Goal: Information Seeking & Learning: Learn about a topic

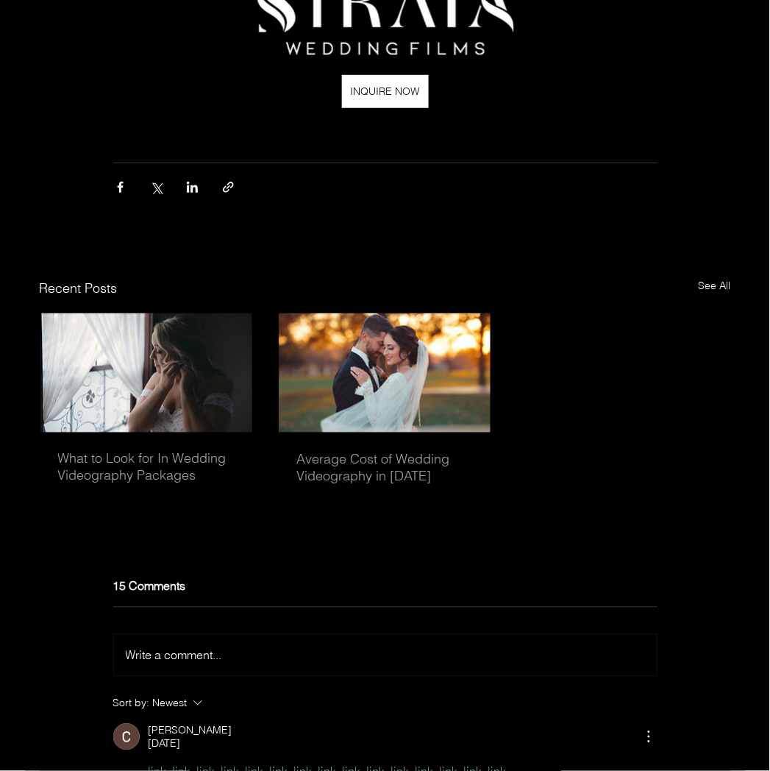
scroll to position [2065, 0]
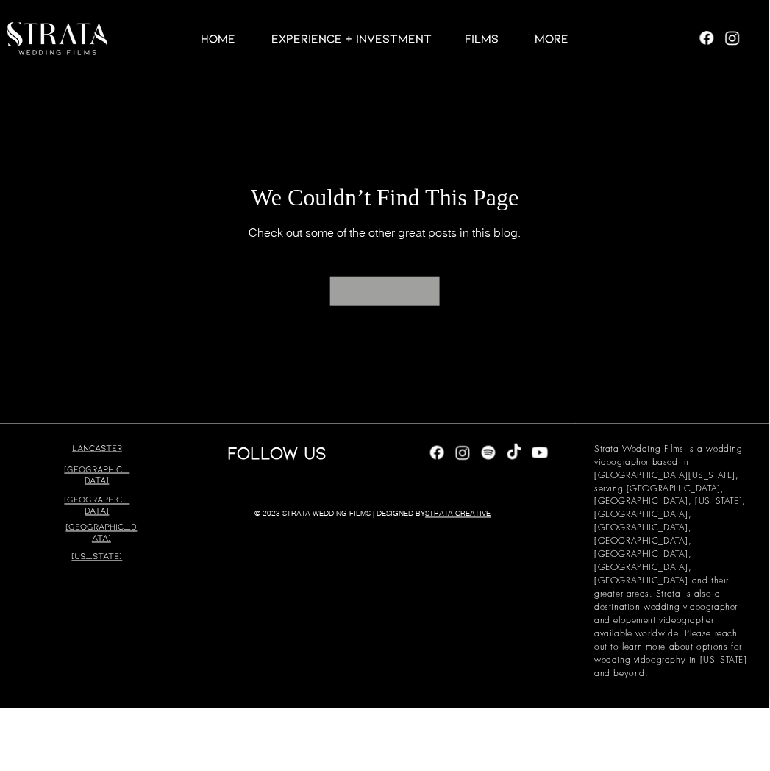
click at [407, 293] on span "See More Posts" at bounding box center [385, 291] width 74 height 29
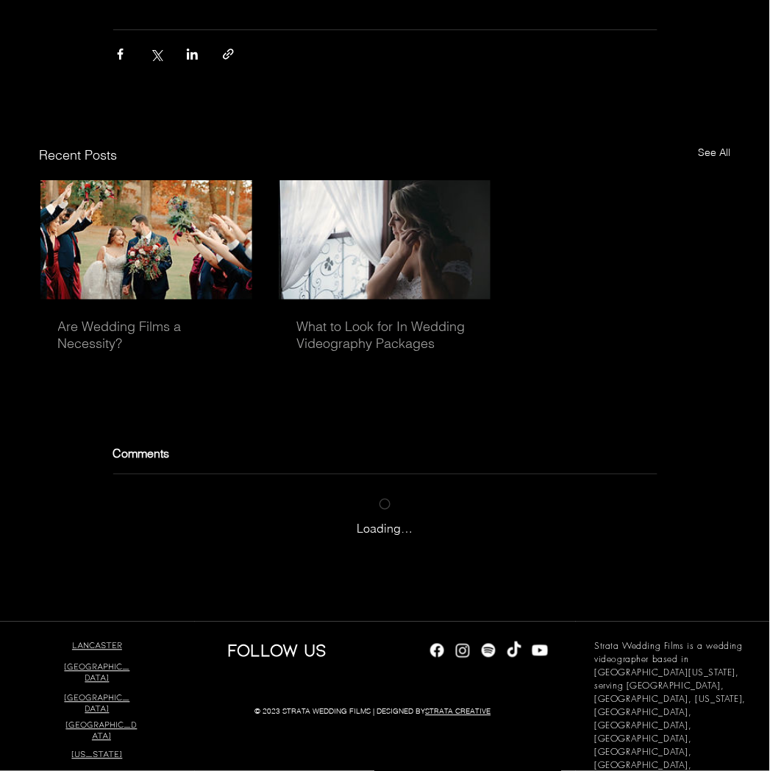
scroll to position [4353, 0]
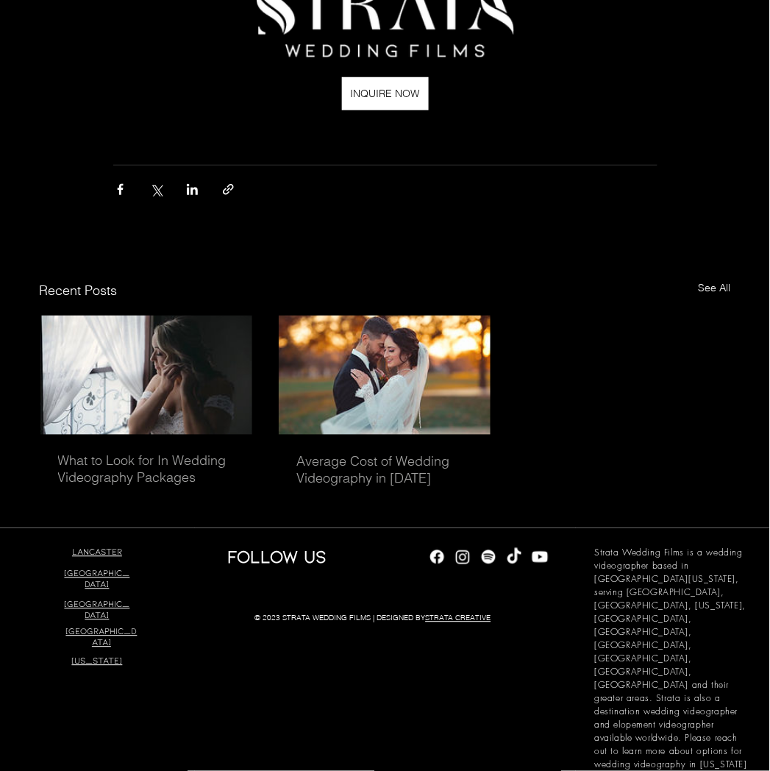
scroll to position [2268, 0]
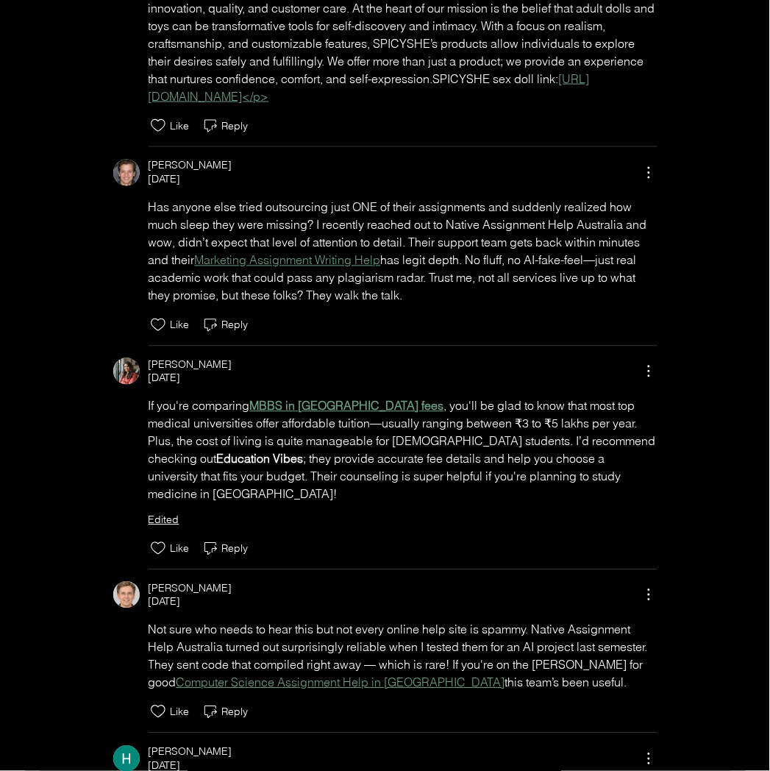
scroll to position [2860, 0]
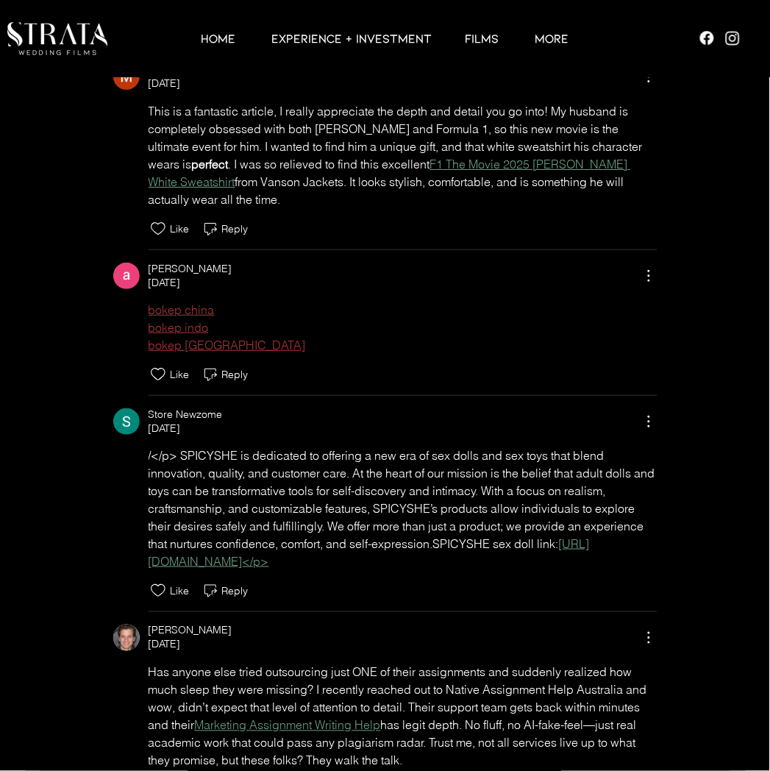
click at [593, 157] on div "Mike Stallion Sep 03 This is a fantastic article, I really appreciate the depth…" at bounding box center [385, 150] width 544 height 174
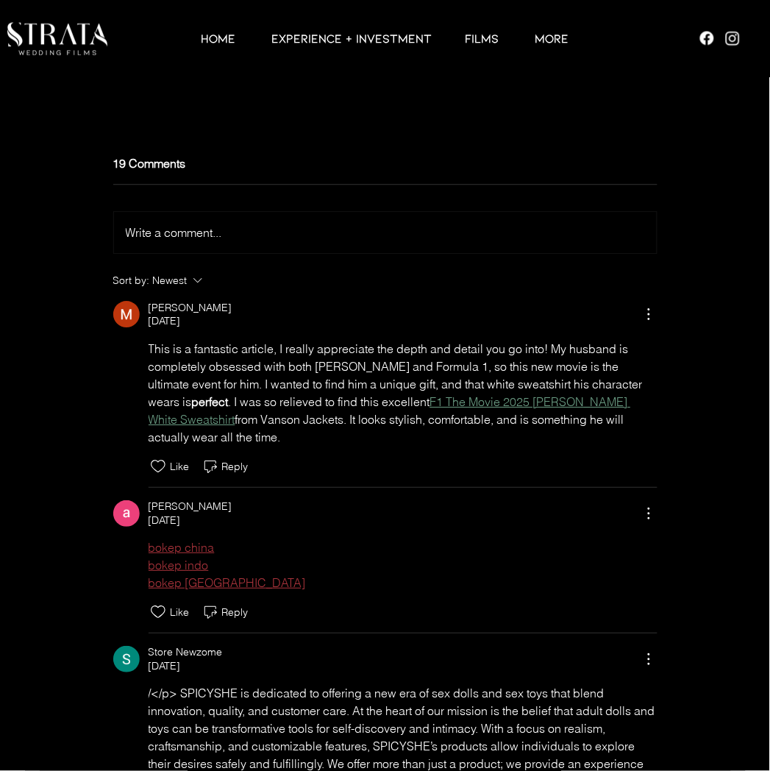
scroll to position [2533, 0]
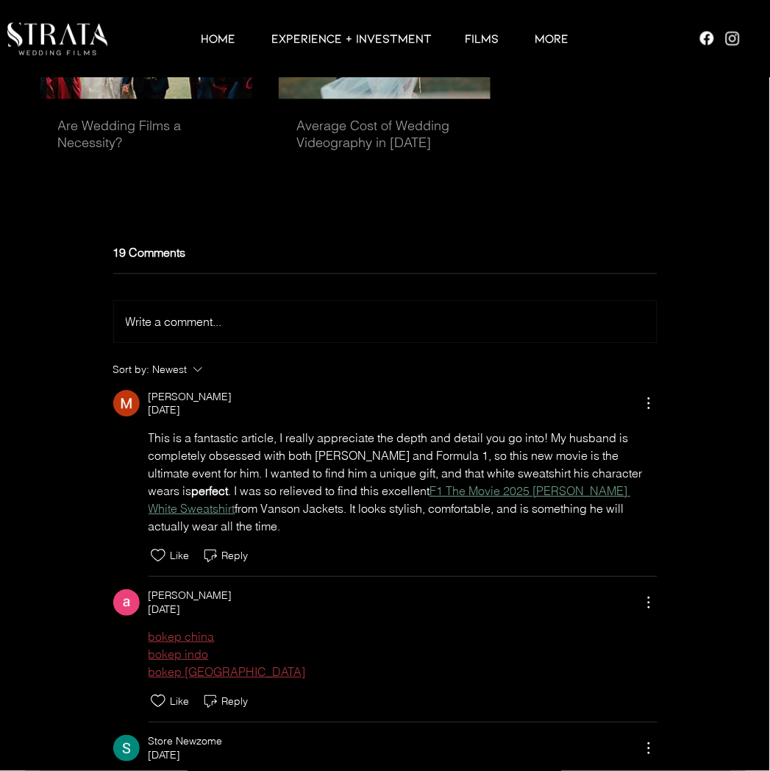
drag, startPoint x: 354, startPoint y: 204, endPoint x: 311, endPoint y: 212, distance: 43.4
click at [354, 151] on link "Average Cost of Wedding Videography in [DATE]" at bounding box center [384, 134] width 177 height 34
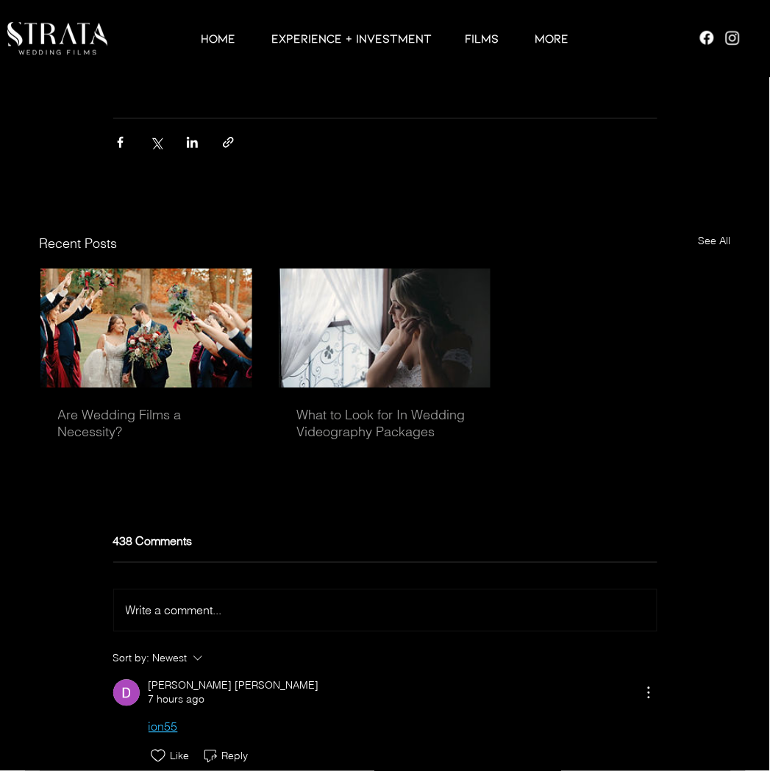
scroll to position [4395, 0]
